Goal: Task Accomplishment & Management: Manage account settings

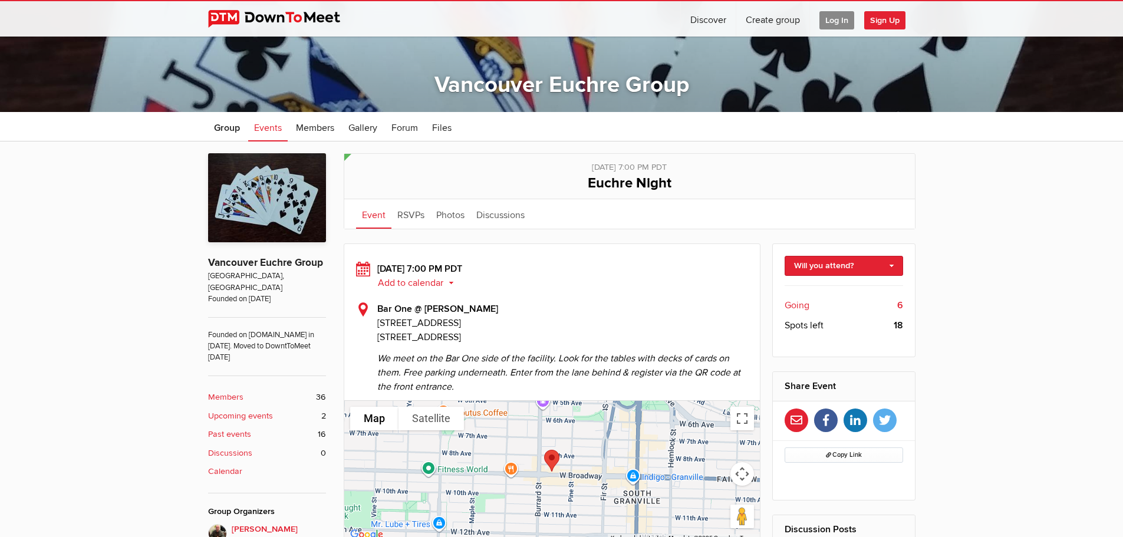
scroll to position [343, 0]
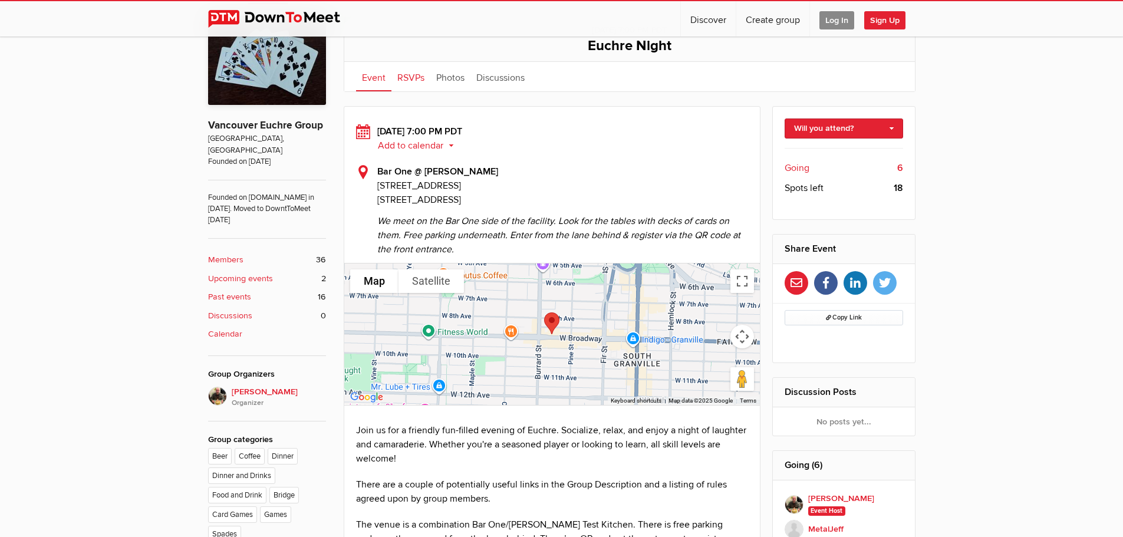
click at [412, 77] on link "RSVPs" at bounding box center [411, 76] width 39 height 29
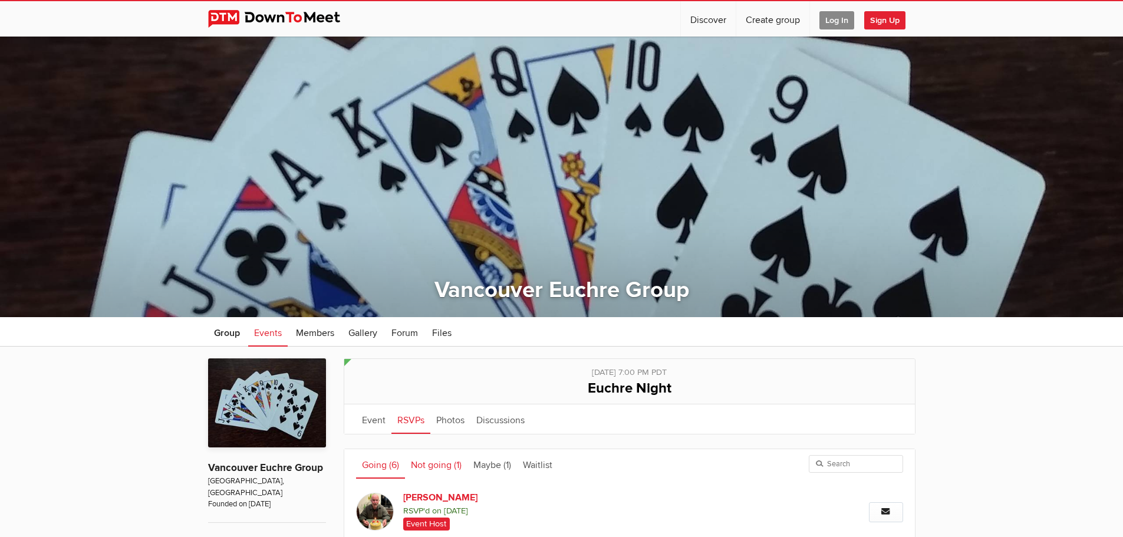
click at [432, 462] on link "Not going (1)" at bounding box center [436, 463] width 63 height 29
click at [487, 461] on link "Maybe (1)" at bounding box center [493, 463] width 50 height 29
